Goal: Contribute content: Add original content to the website for others to see

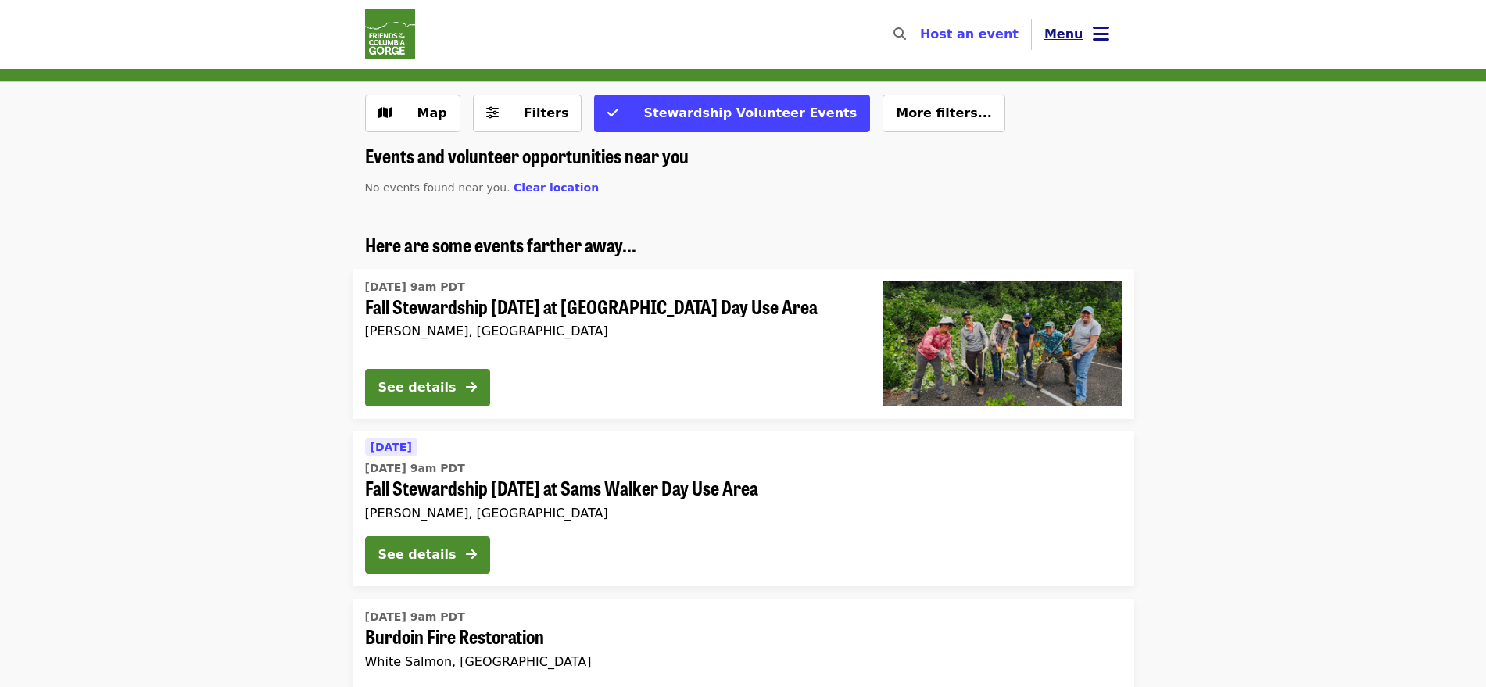
click at [631, 33] on button "Menu" at bounding box center [1077, 35] width 90 height 38
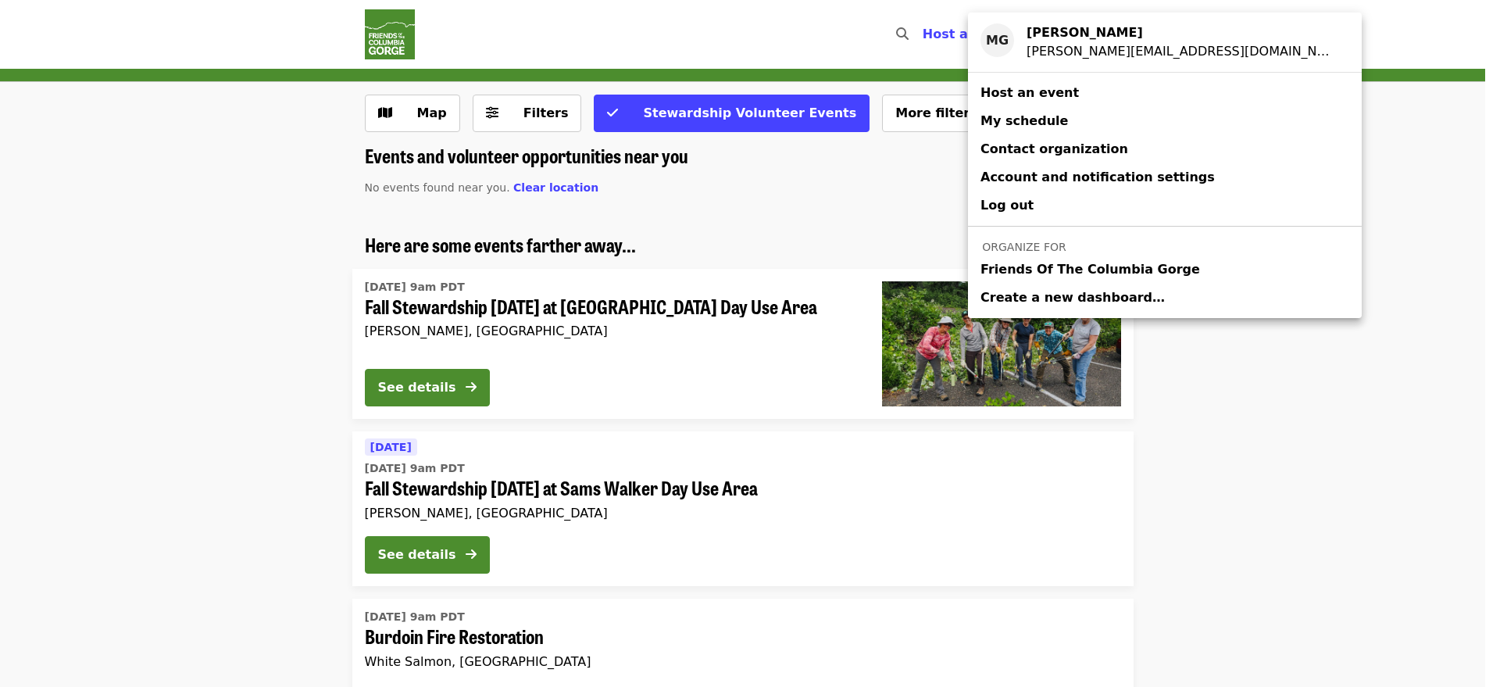
click at [631, 260] on span "Friends Of The Columbia Gorge" at bounding box center [1091, 269] width 220 height 19
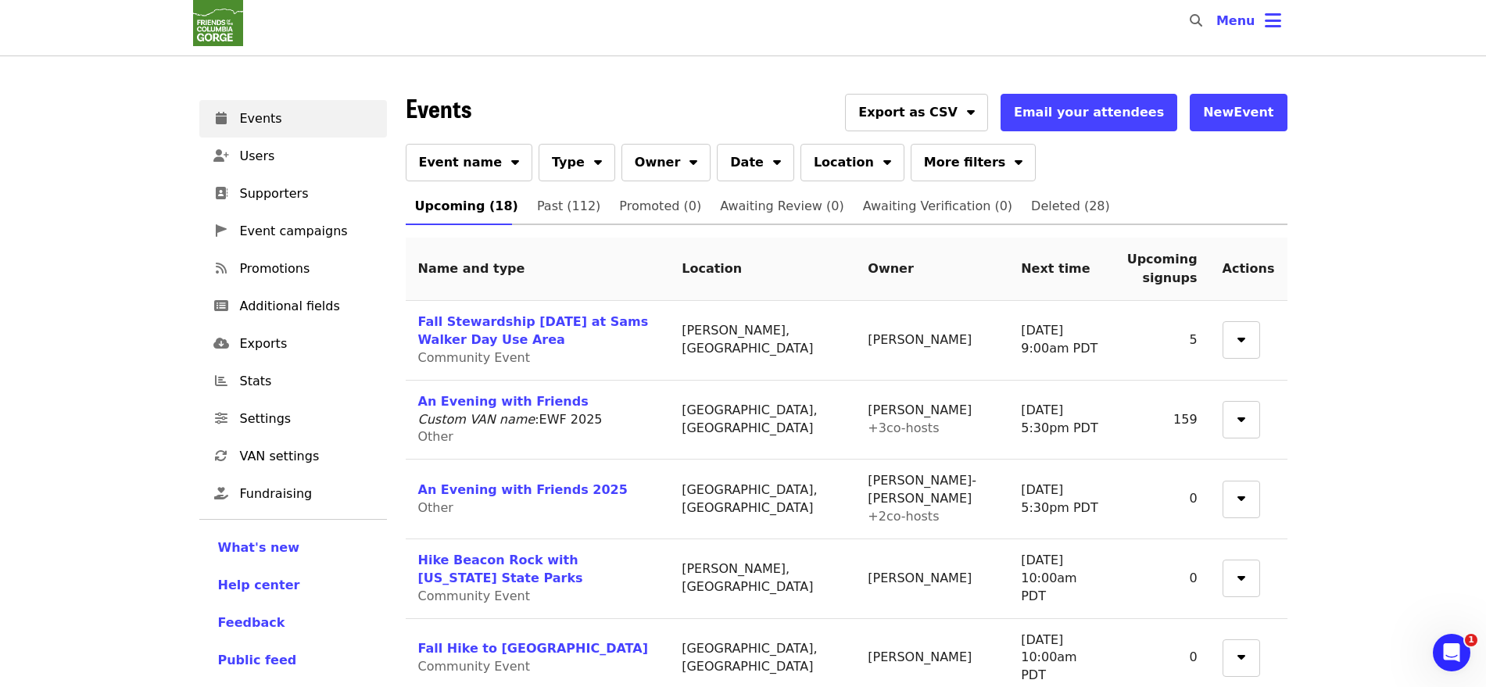
scroll to position [195, 0]
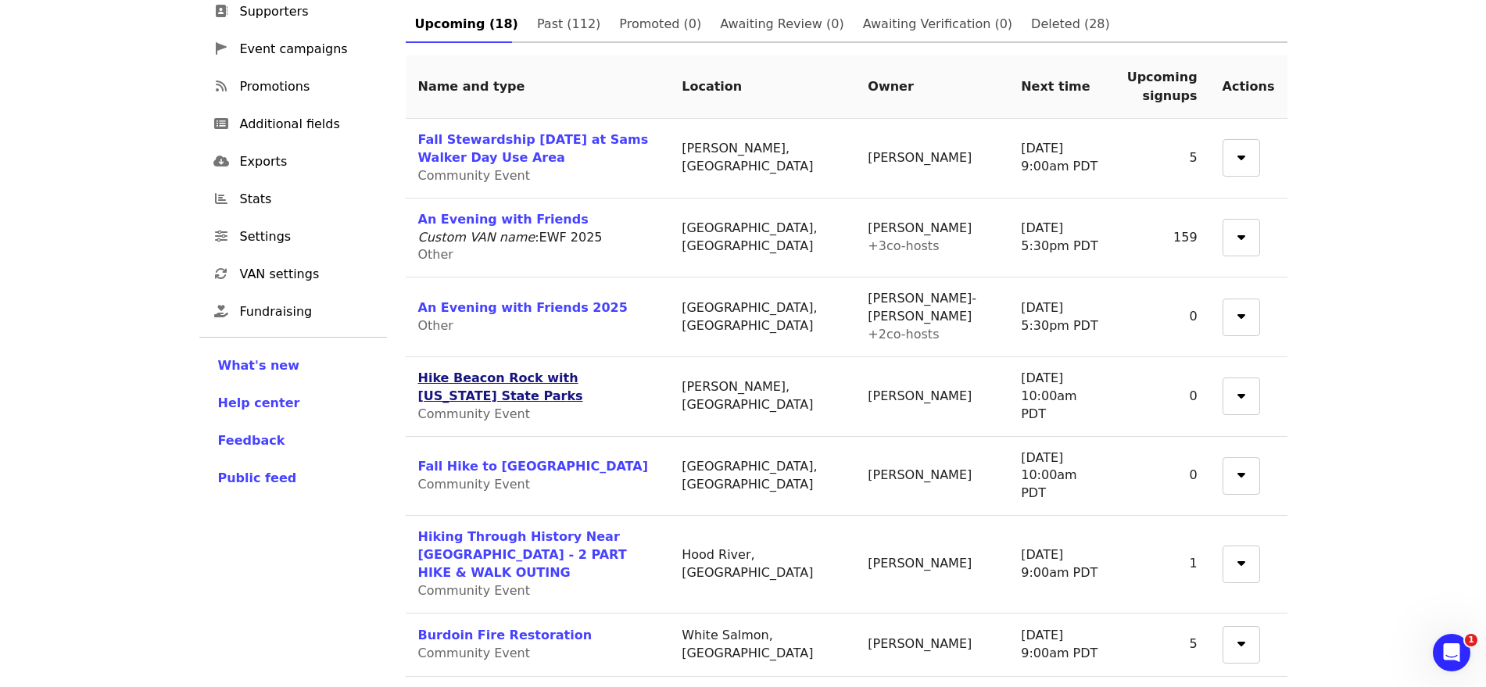
click at [568, 260] on link "Hike Beacon Rock with [US_STATE] State Parks" at bounding box center [500, 386] width 165 height 33
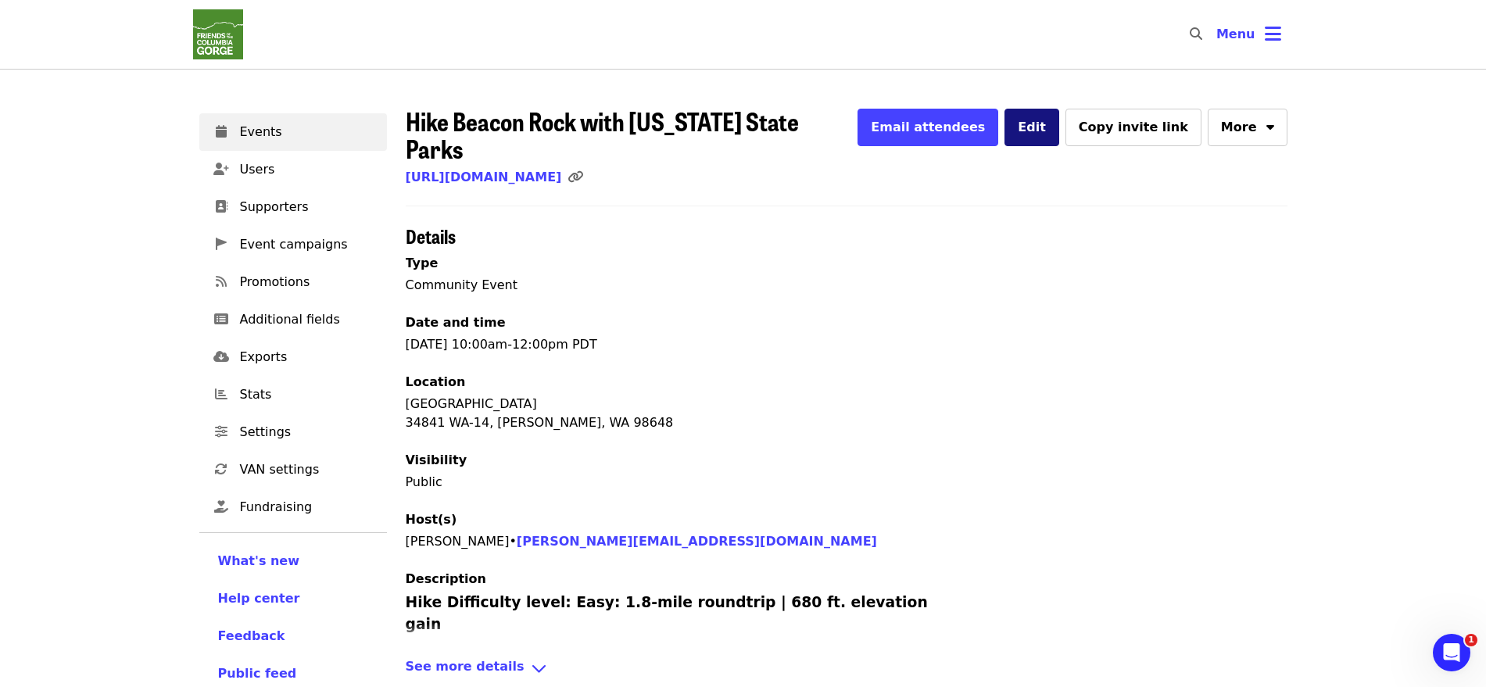
click at [631, 129] on button "Edit" at bounding box center [1031, 128] width 55 height 38
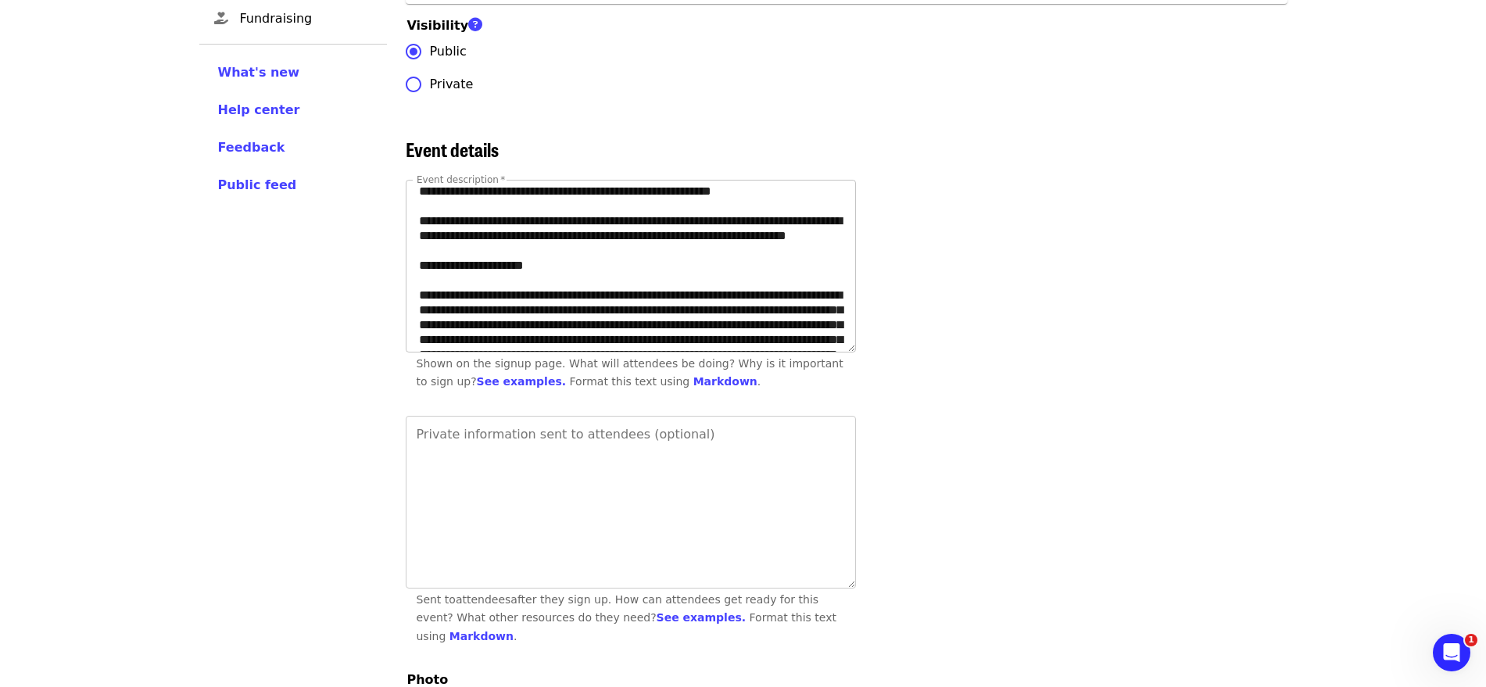
scroll to position [195, 0]
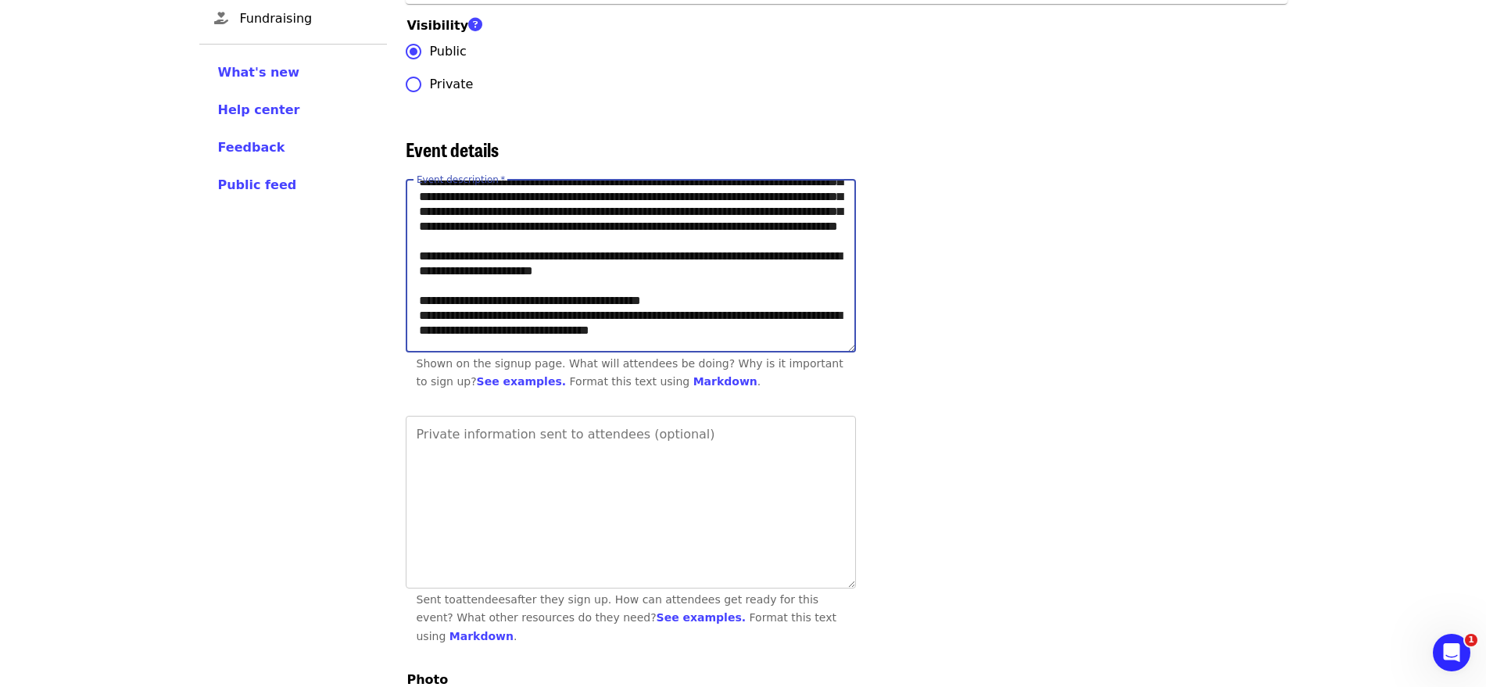
drag, startPoint x: 636, startPoint y: 345, endPoint x: 450, endPoint y: 336, distance: 186.2
click at [450, 260] on textarea "Event description   *" at bounding box center [630, 266] width 449 height 171
drag, startPoint x: 642, startPoint y: 345, endPoint x: 461, endPoint y: 338, distance: 180.7
click at [461, 260] on textarea "Event description   *" at bounding box center [630, 266] width 449 height 171
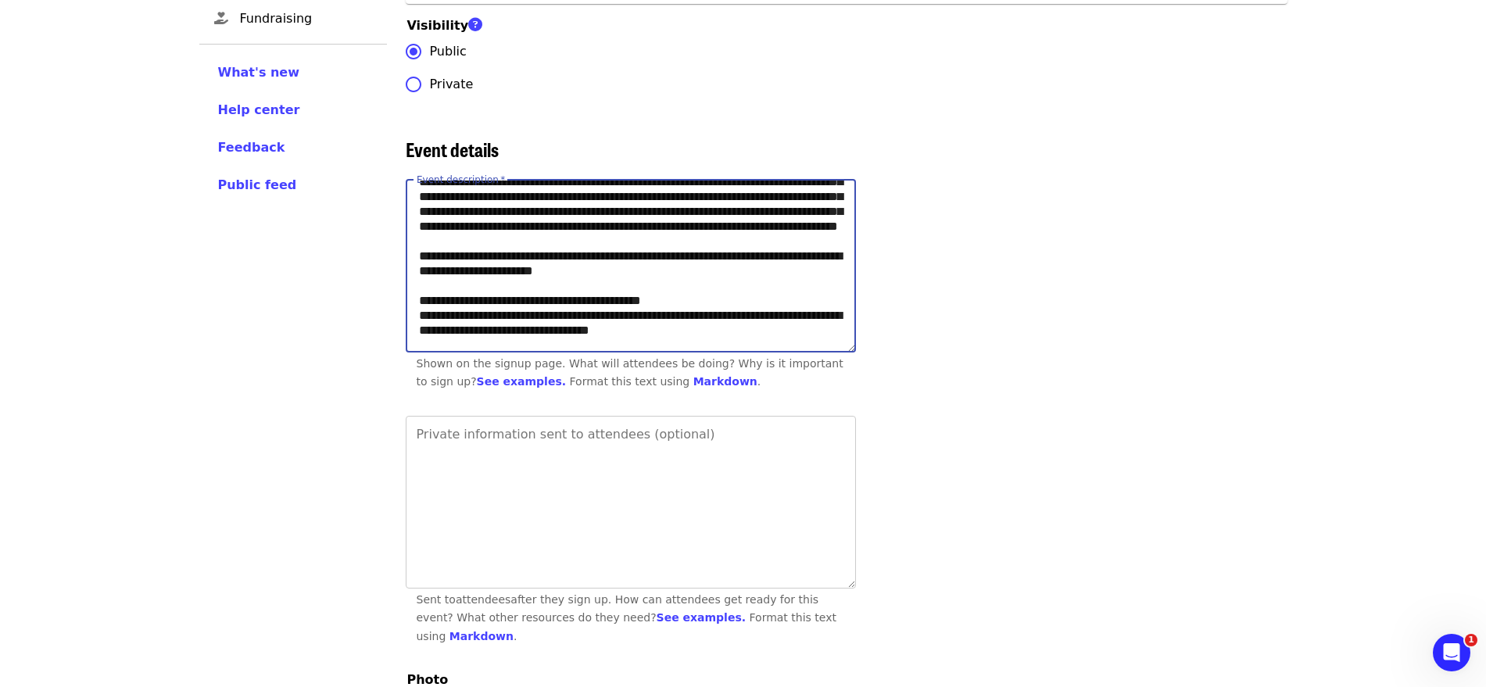
click at [464, 260] on textarea "Event description   *" at bounding box center [630, 266] width 449 height 171
click at [612, 260] on textarea "Event description   *" at bounding box center [630, 266] width 449 height 171
click at [619, 260] on textarea "Event description   *" at bounding box center [630, 266] width 449 height 171
drag, startPoint x: 618, startPoint y: 348, endPoint x: 431, endPoint y: 334, distance: 188.1
click at [431, 260] on textarea "Event description   *" at bounding box center [630, 266] width 449 height 171
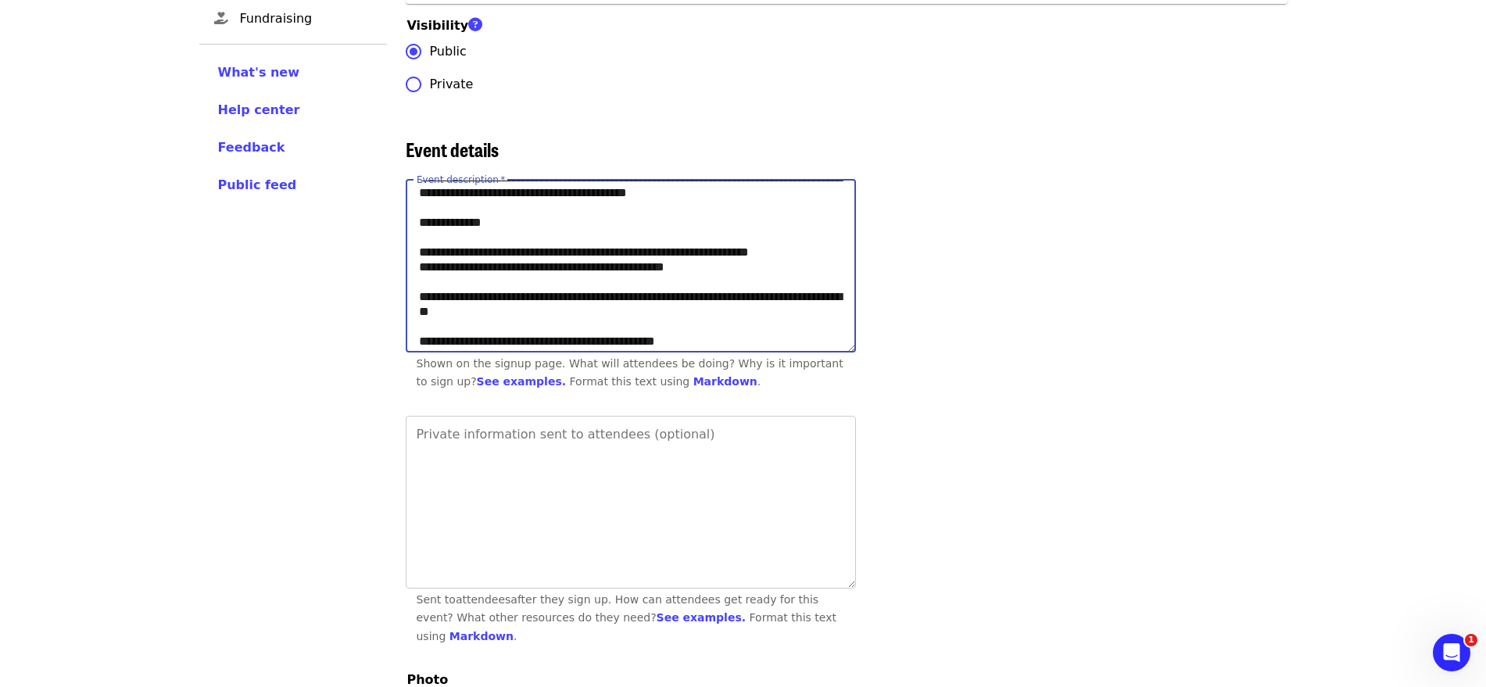
scroll to position [728, 0]
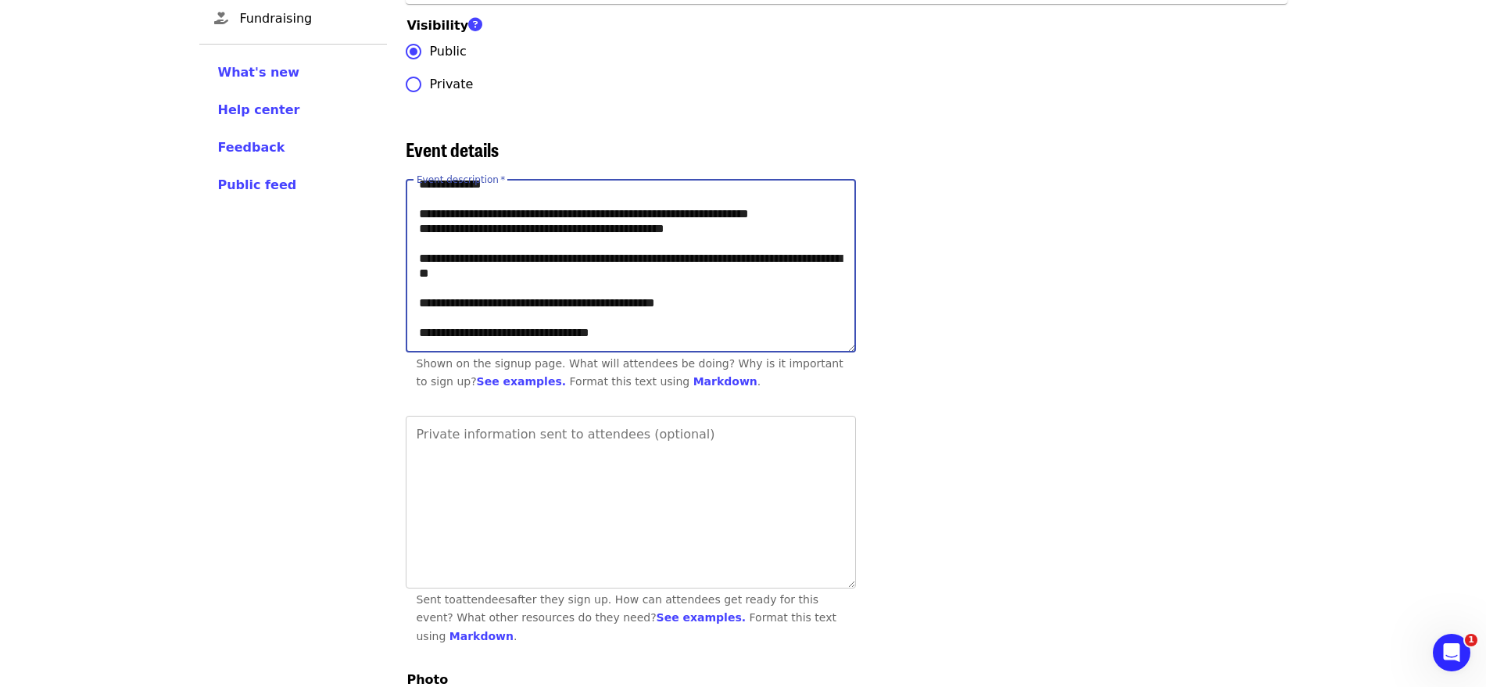
drag, startPoint x: 558, startPoint y: 288, endPoint x: 465, endPoint y: 275, distance: 93.9
click at [465, 260] on textarea "Event description   *" at bounding box center [630, 266] width 449 height 171
paste textarea "**********"
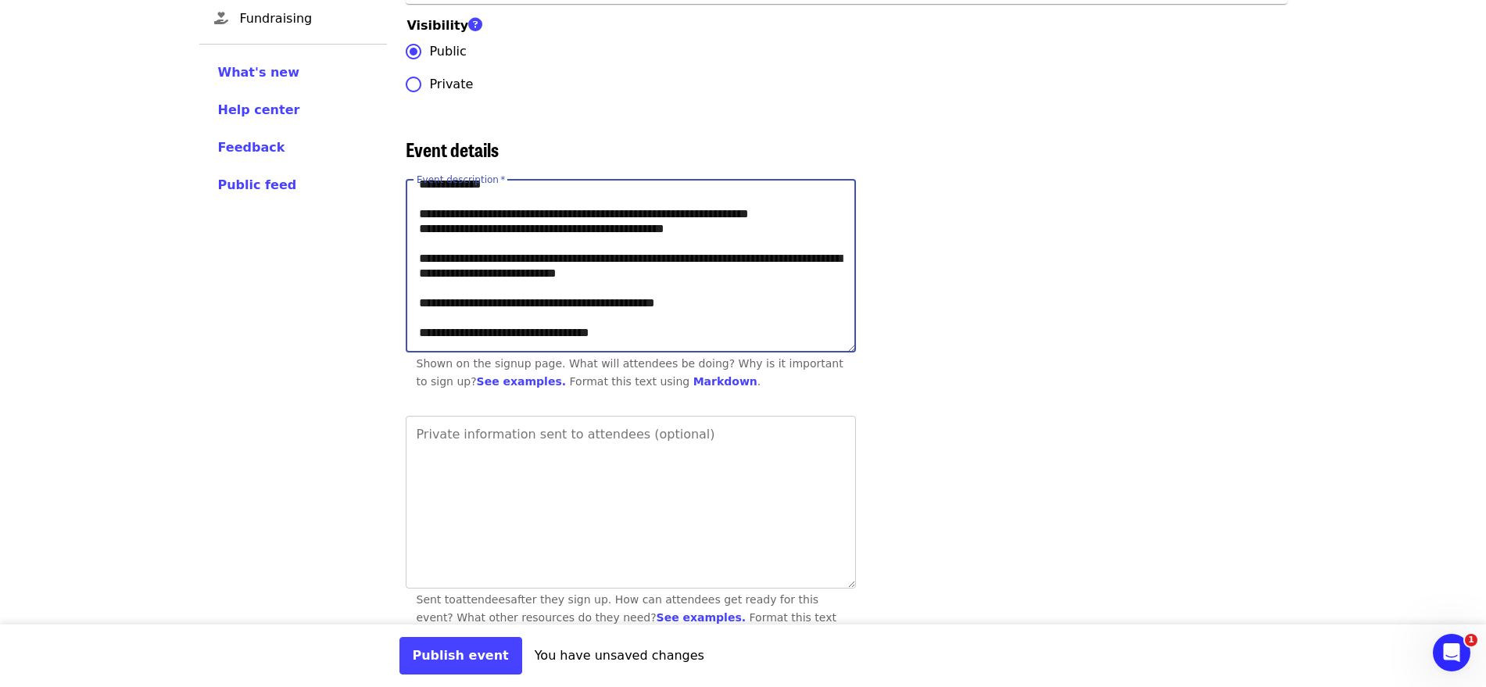
drag, startPoint x: 689, startPoint y: 227, endPoint x: 563, endPoint y: 230, distance: 126.6
click at [563, 230] on textarea "Event description   *" at bounding box center [630, 266] width 449 height 171
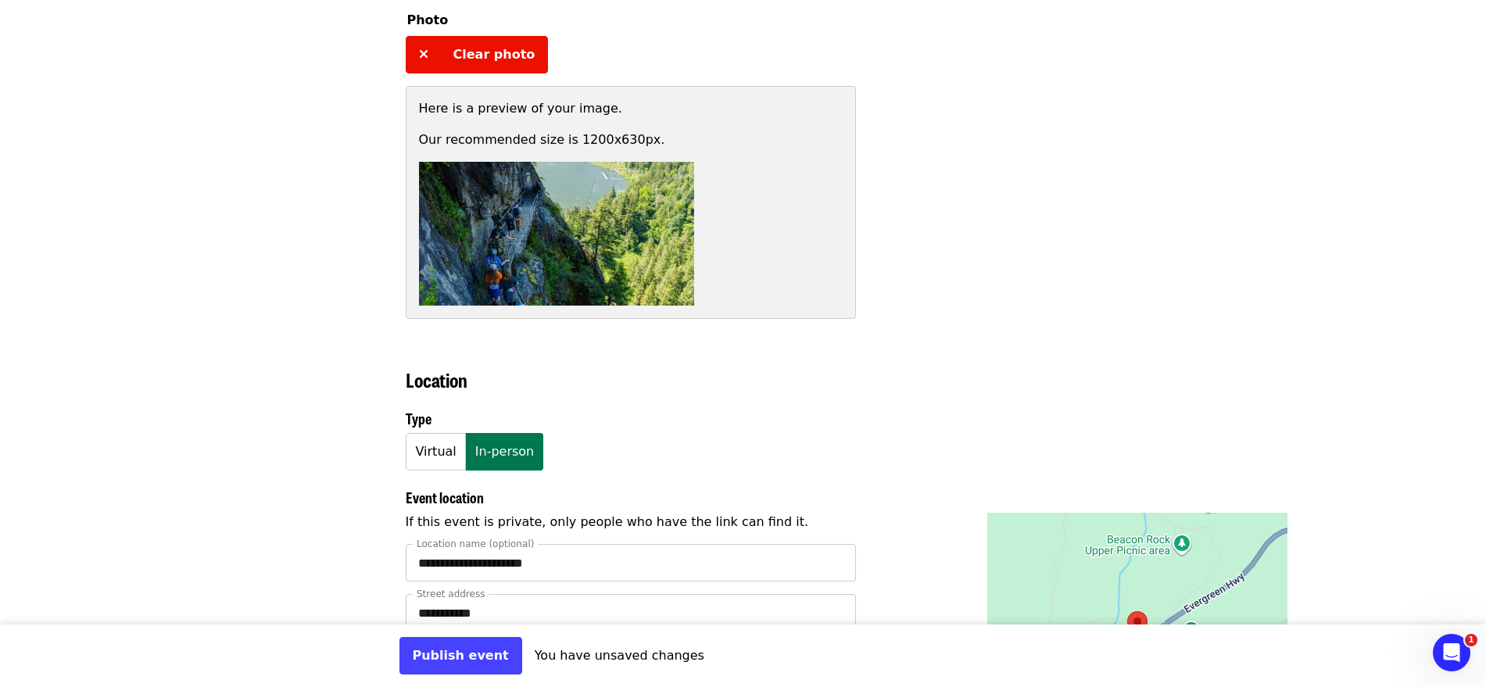
scroll to position [1172, 0]
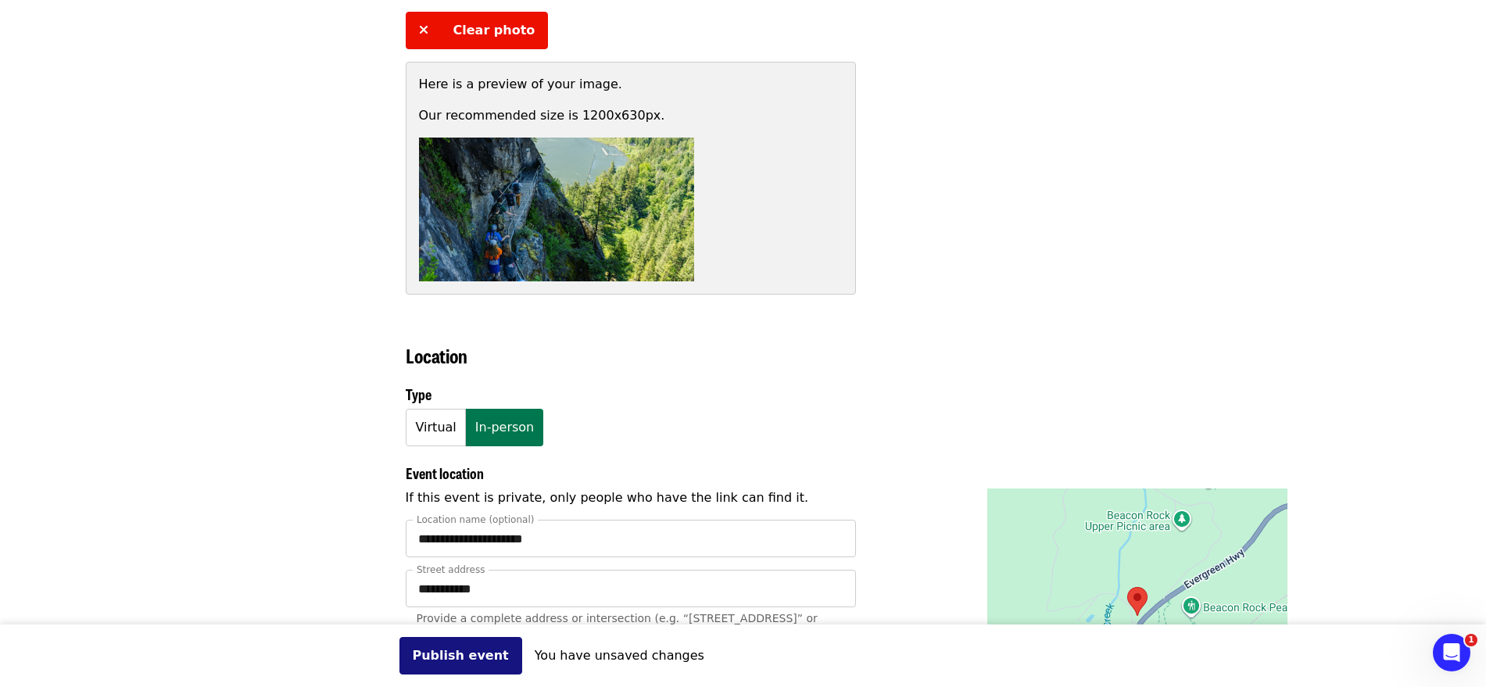
type textarea "**********"
click at [455, 260] on button "Publish event" at bounding box center [460, 656] width 123 height 38
